Goal: Task Accomplishment & Management: Use online tool/utility

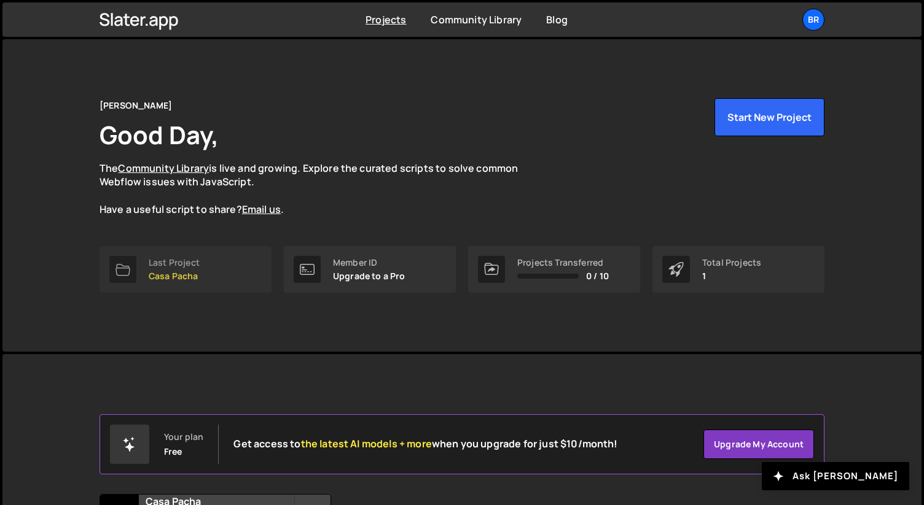
click at [193, 261] on div "Last Project" at bounding box center [174, 263] width 51 height 10
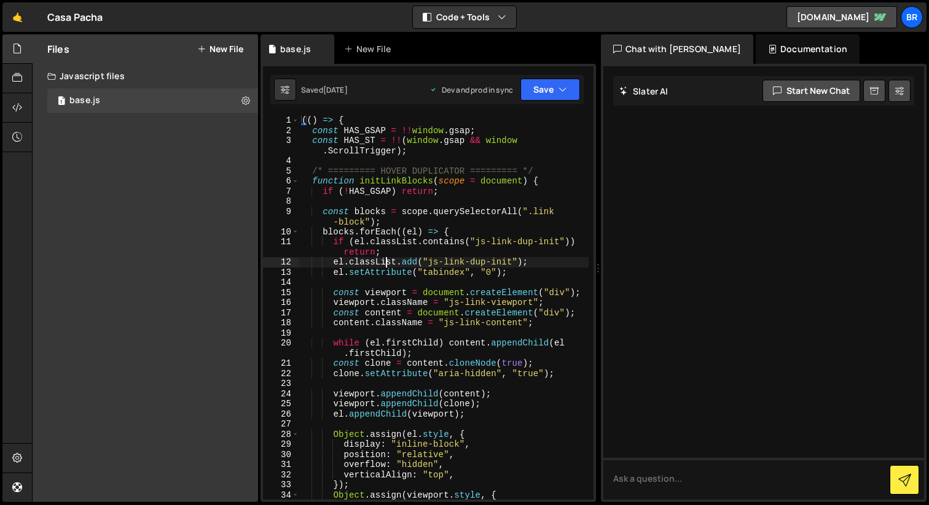
click at [385, 260] on div "(( ) => { const HAS_GSAP = !! window . gsap ; const HAS_ST = !! ( window . gsap…" at bounding box center [443, 317] width 289 height 405
type textarea "})();"
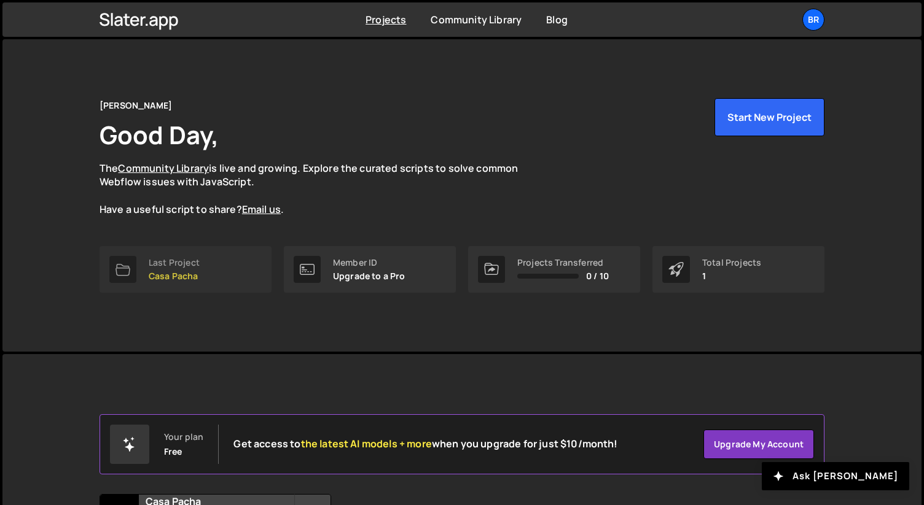
click at [153, 267] on div "Last Project" at bounding box center [174, 263] width 51 height 10
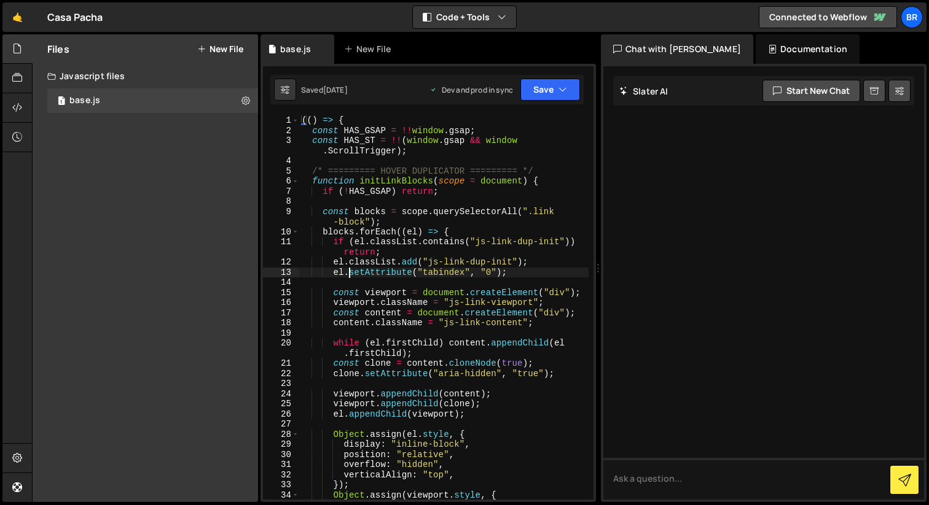
click at [349, 270] on div "(( ) => { const HAS_GSAP = !! window . gsap ; const HAS_ST = !! ( window . gsap…" at bounding box center [443, 317] width 289 height 405
type textarea "})();"
